Goal: Task Accomplishment & Management: Complete application form

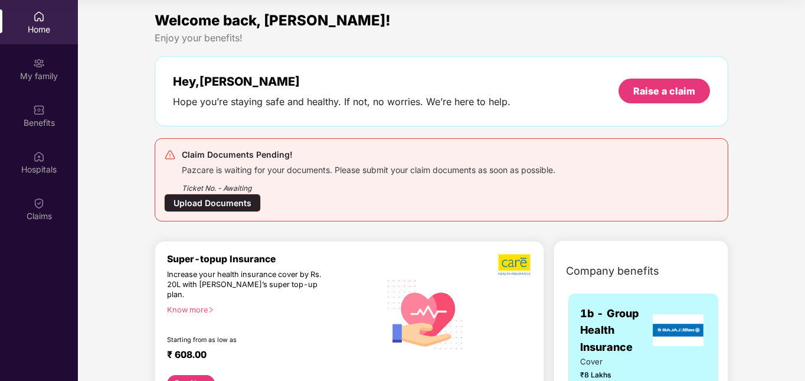
click at [212, 203] on div "Upload Documents" at bounding box center [212, 202] width 97 height 18
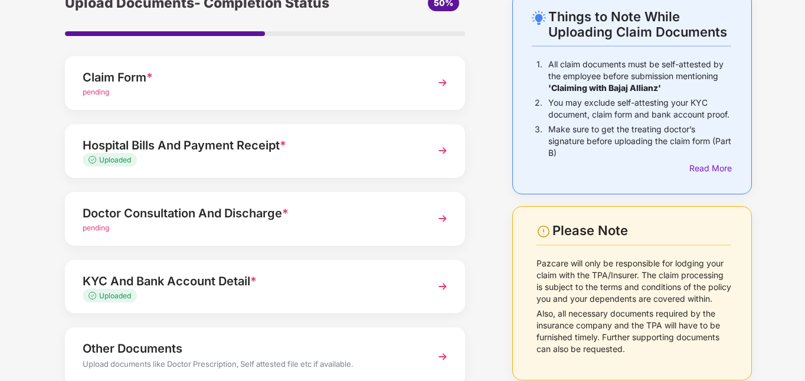
scroll to position [63, 0]
click at [365, 232] on div "pending" at bounding box center [250, 228] width 334 height 11
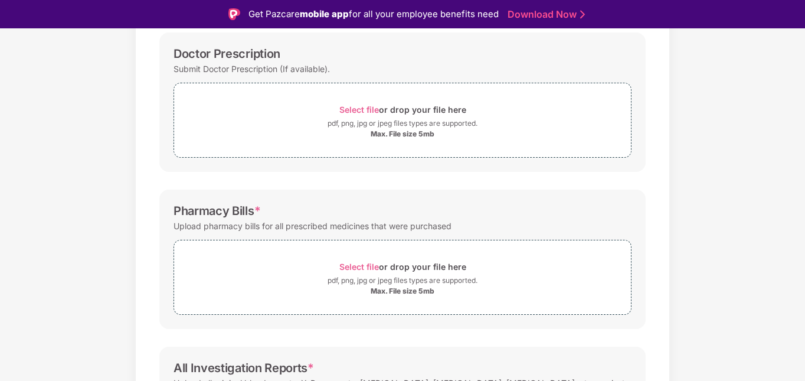
scroll to position [178, 0]
click at [265, 227] on div "Upload pharmacy bills for all prescribed medicines that were purchased" at bounding box center [312, 225] width 278 height 16
click at [334, 228] on div "Upload pharmacy bills for all prescribed medicines that were purchased" at bounding box center [312, 225] width 278 height 16
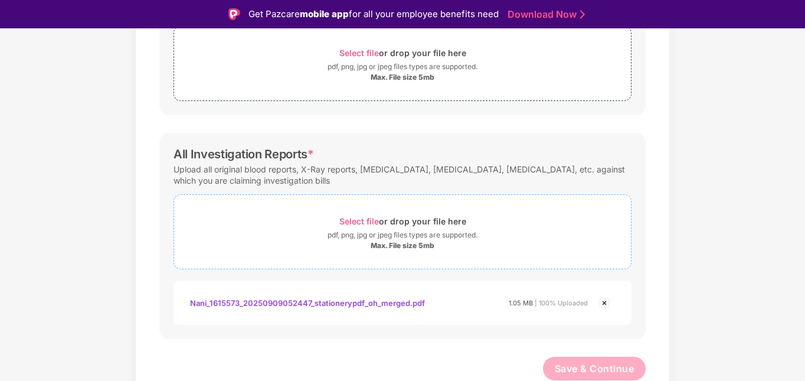
scroll to position [0, 0]
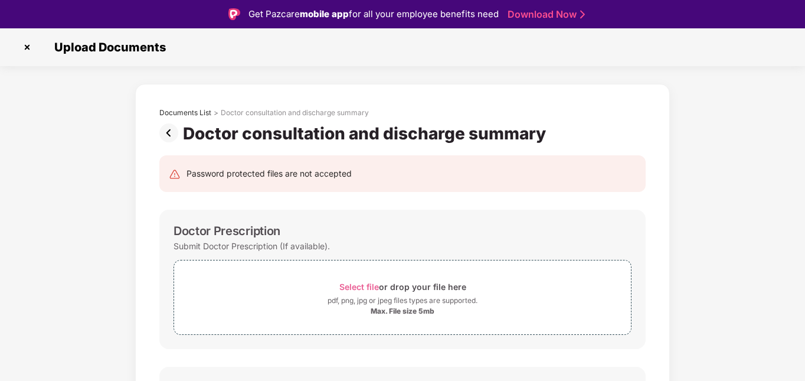
click at [170, 139] on img at bounding box center [171, 132] width 24 height 19
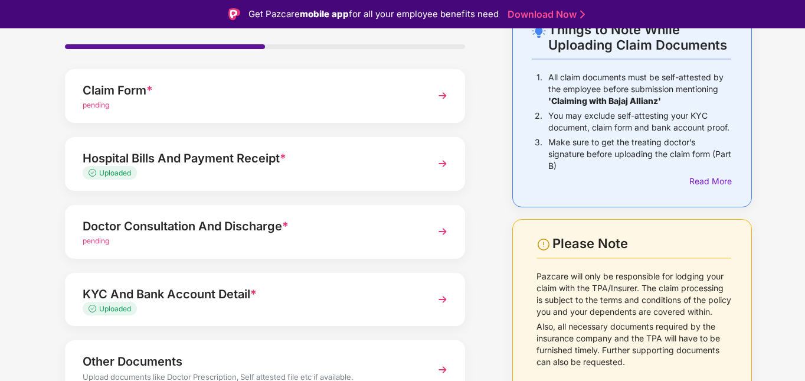
scroll to position [74, 0]
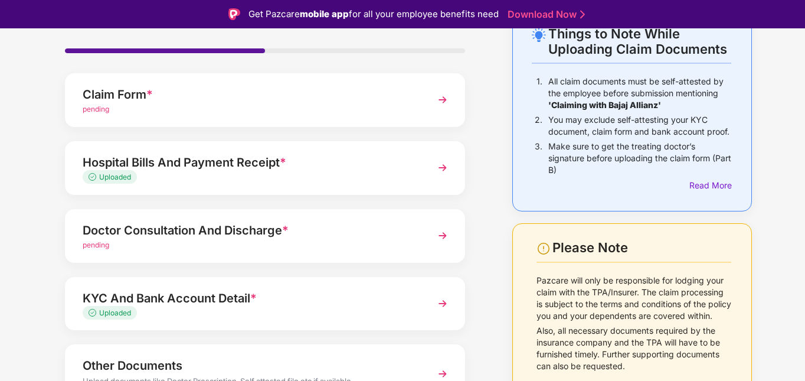
click at [362, 238] on div "Doctor Consultation And Discharge *" at bounding box center [250, 230] width 334 height 19
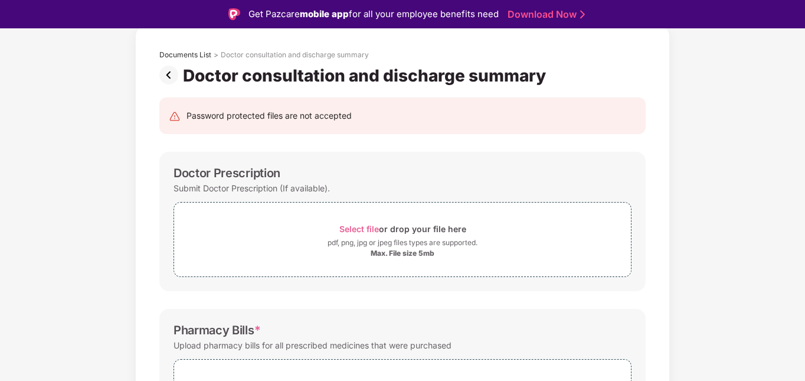
scroll to position [58, 0]
click at [168, 77] on img at bounding box center [171, 74] width 24 height 19
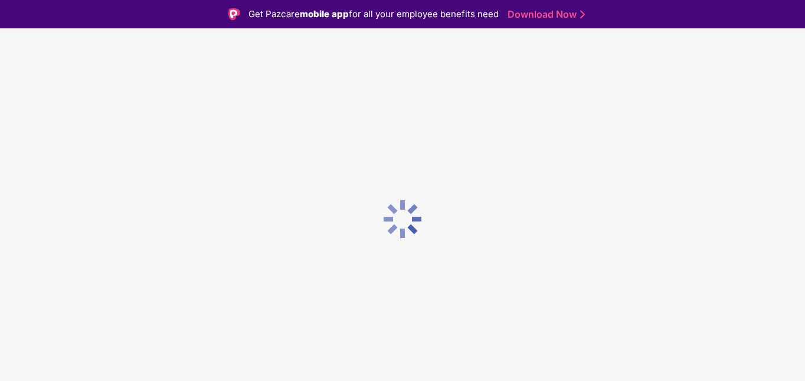
scroll to position [0, 0]
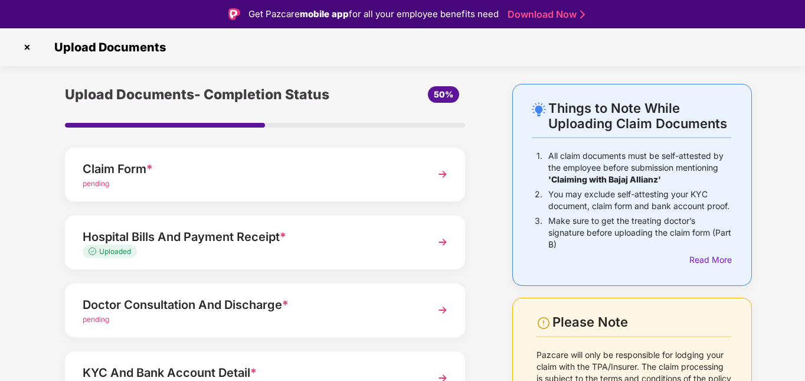
click at [277, 177] on div "Claim Form *" at bounding box center [250, 168] width 334 height 19
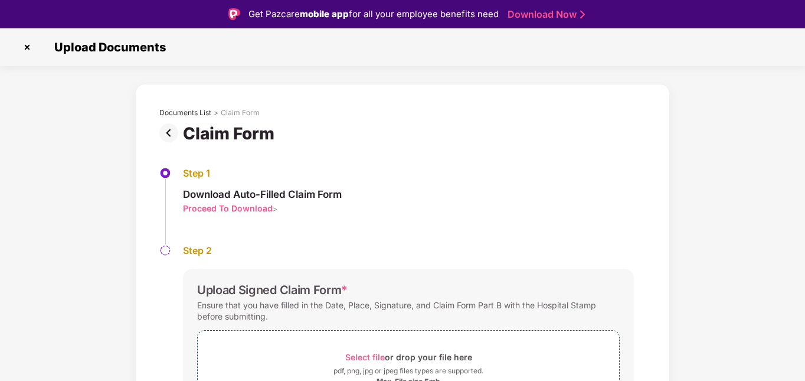
click at [162, 129] on img at bounding box center [171, 132] width 24 height 19
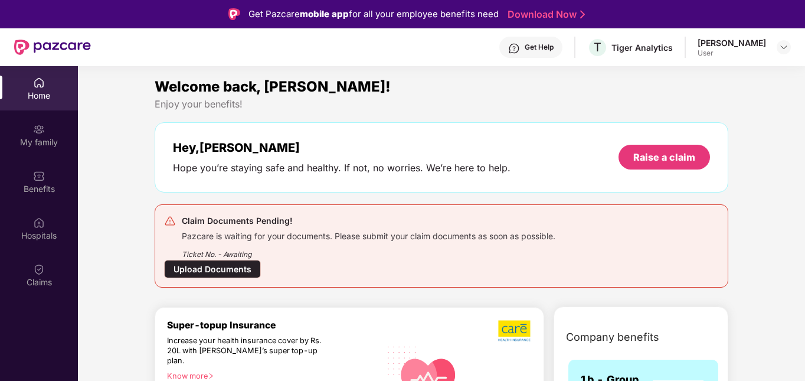
click at [228, 270] on div "Upload Documents" at bounding box center [212, 269] width 97 height 18
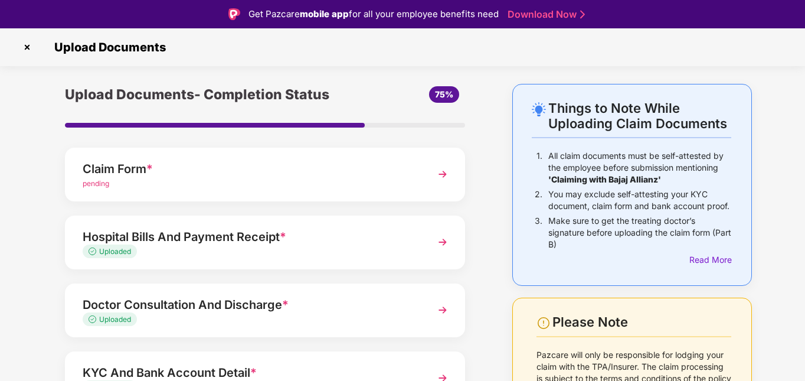
scroll to position [1, 0]
click at [27, 48] on img at bounding box center [27, 46] width 19 height 19
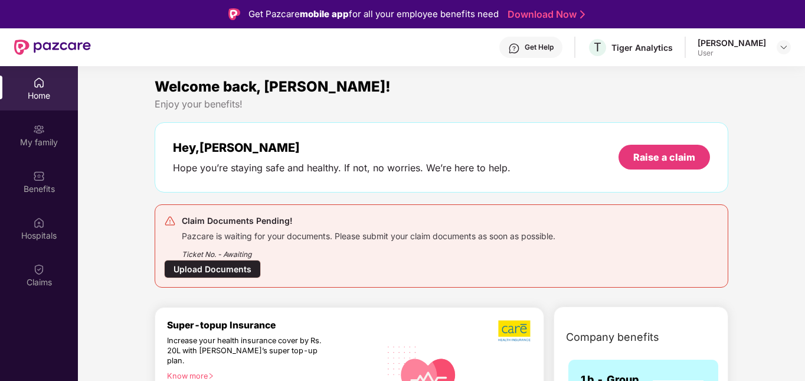
click at [227, 267] on div "Upload Documents" at bounding box center [212, 269] width 97 height 18
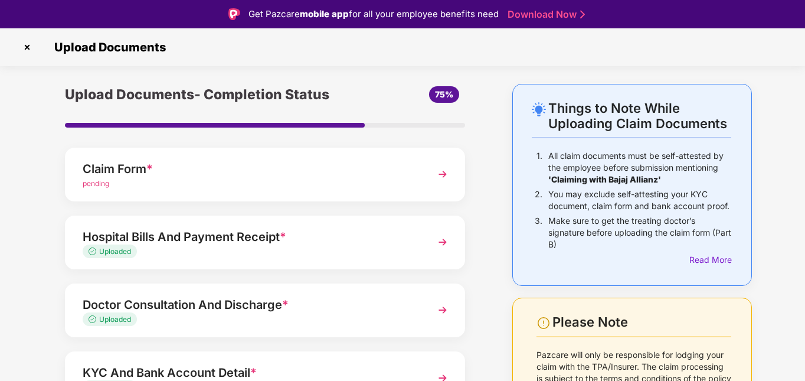
click at [25, 46] on img at bounding box center [27, 47] width 19 height 19
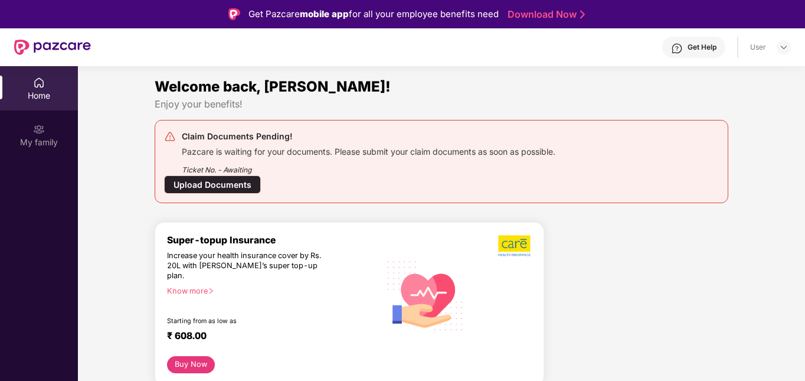
scroll to position [1, 0]
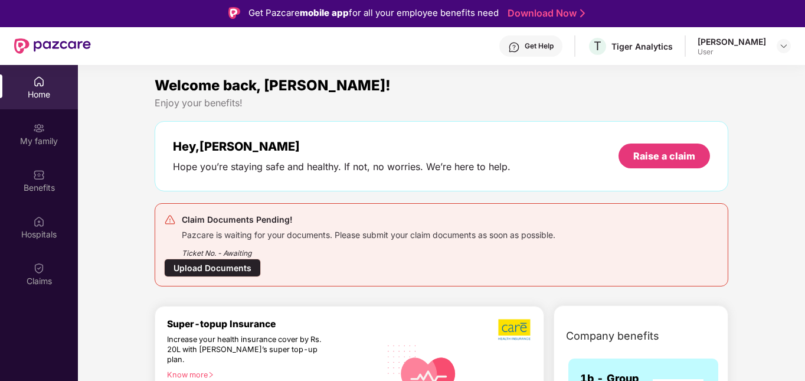
click at [772, 44] on div "Ankan Dutta User" at bounding box center [743, 46] width 93 height 21
click at [782, 45] on img at bounding box center [783, 45] width 9 height 9
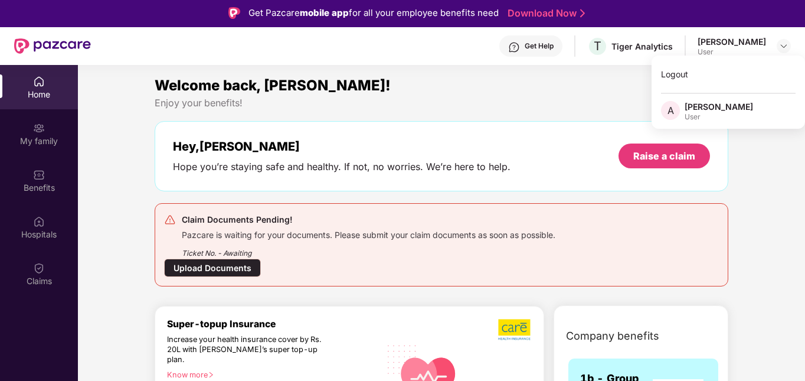
click at [562, 72] on section "Welcome back, Ankan! Enjoy your benefits! Hey, Ankan Hope you’re staying safe a…" at bounding box center [441, 255] width 727 height 381
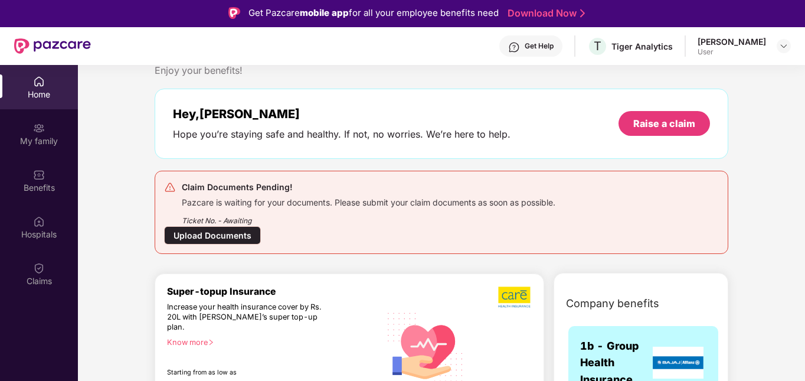
scroll to position [50, 0]
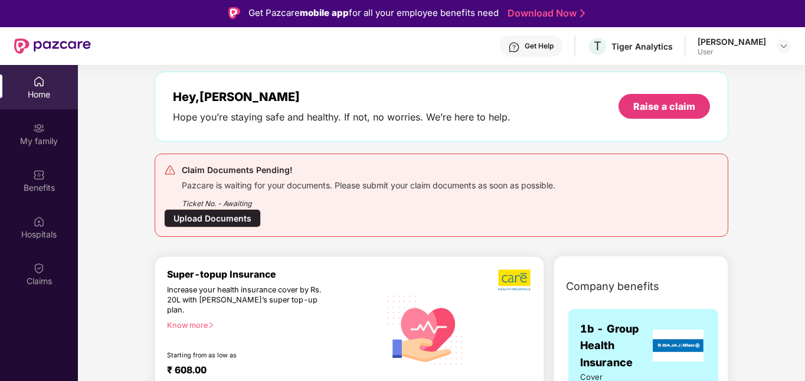
click at [236, 217] on div "Upload Documents" at bounding box center [212, 218] width 97 height 18
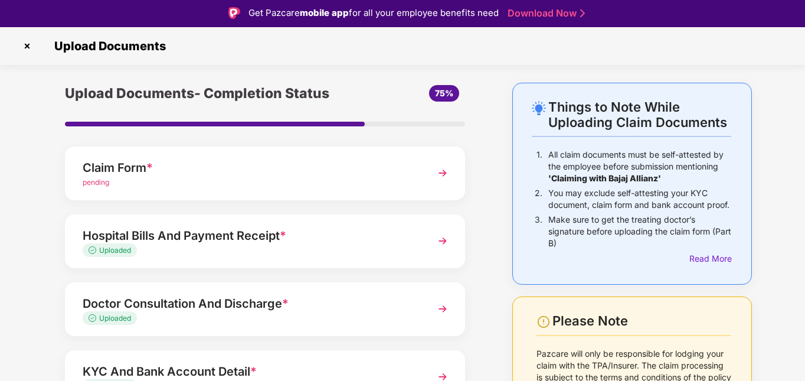
click at [303, 188] on div "pending" at bounding box center [250, 182] width 334 height 11
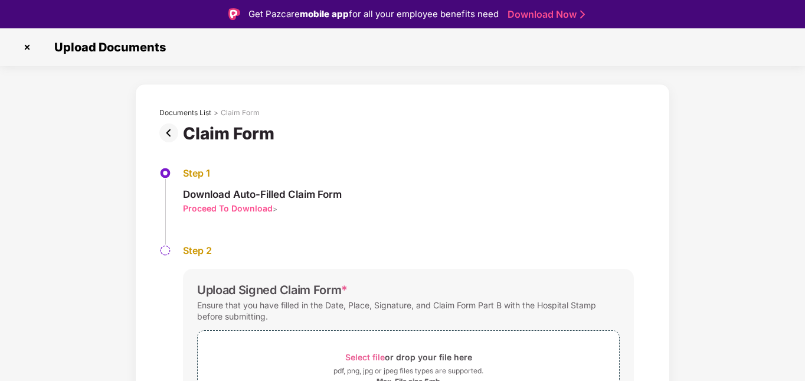
click at [31, 50] on img at bounding box center [27, 47] width 19 height 19
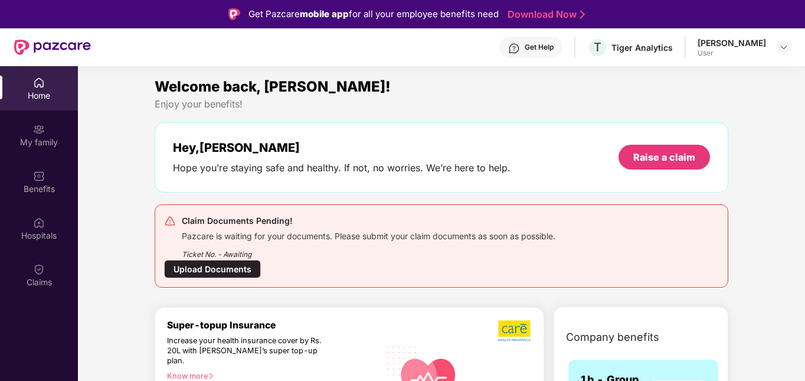
click at [198, 186] on div "Hey, [PERSON_NAME] you’re staying safe and healthy. If not, no worries. We’re h…" at bounding box center [441, 157] width 573 height 70
click at [203, 270] on div "Upload Documents" at bounding box center [212, 269] width 97 height 18
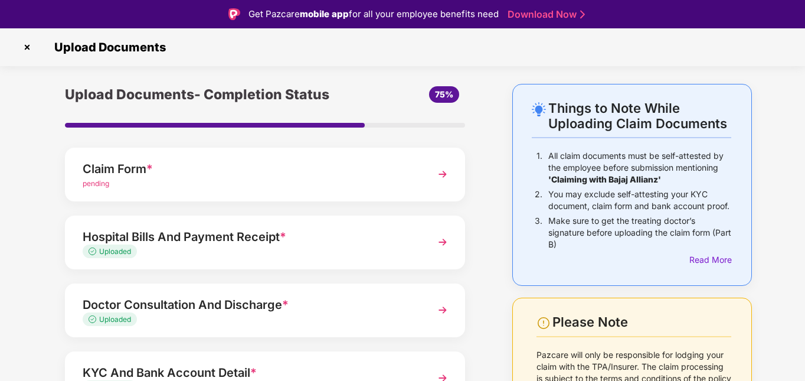
click at [166, 176] on div "Claim Form *" at bounding box center [250, 168] width 334 height 19
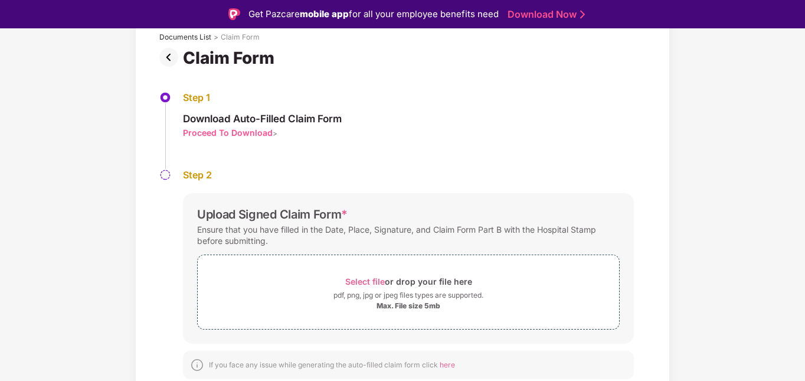
scroll to position [74, 0]
drag, startPoint x: 538, startPoint y: 228, endPoint x: 607, endPoint y: 231, distance: 69.1
click at [607, 231] on div "Ensure that you have filled in the Date, Place, Signature, and Claim Form Part …" at bounding box center [408, 235] width 422 height 27
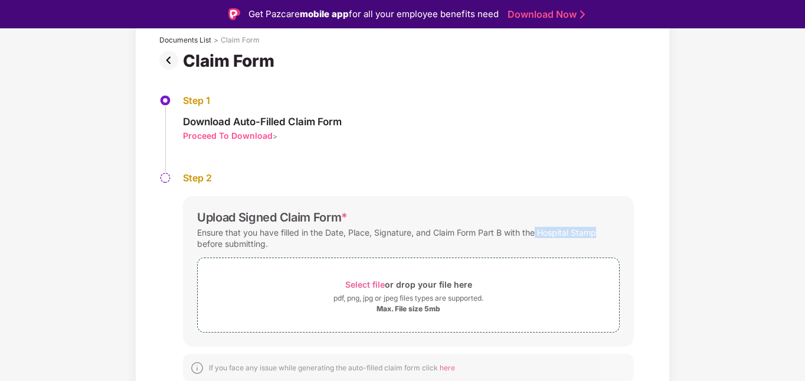
scroll to position [0, 0]
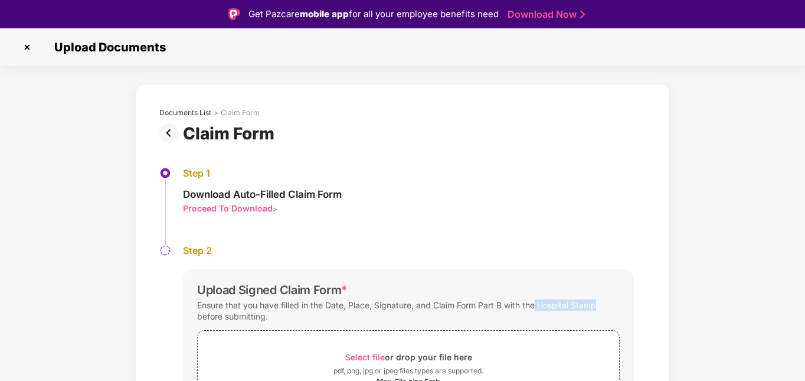
click at [170, 132] on img at bounding box center [171, 132] width 24 height 19
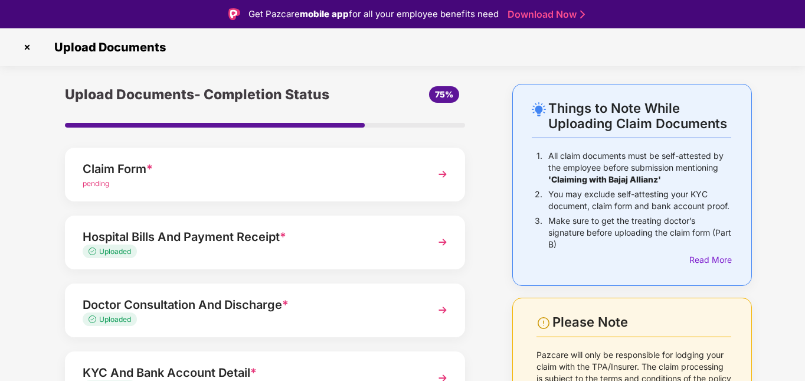
click at [24, 46] on img at bounding box center [27, 47] width 19 height 19
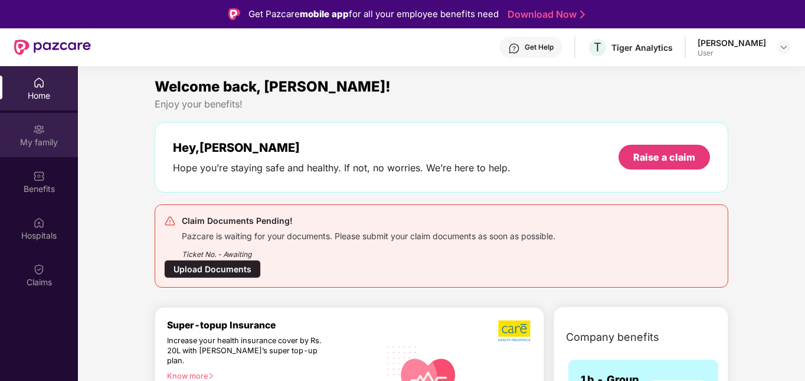
click at [37, 137] on div "My family" at bounding box center [39, 142] width 78 height 12
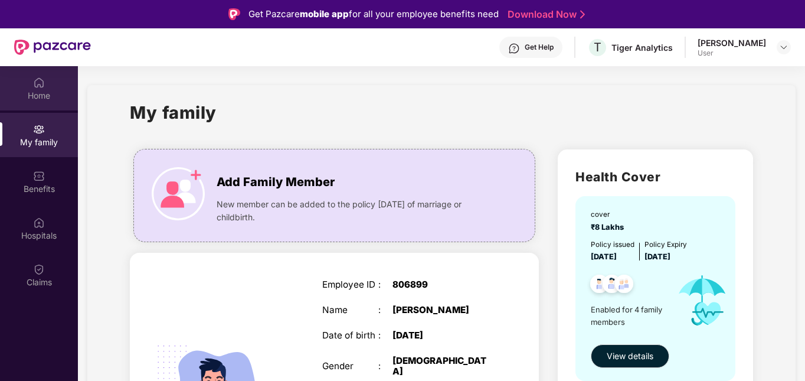
click at [37, 88] on div "Home" at bounding box center [39, 88] width 78 height 44
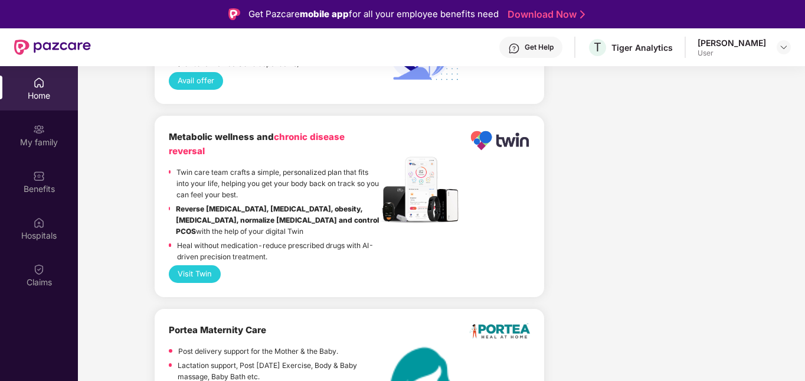
scroll to position [66, 0]
